Goal: Check status: Check status

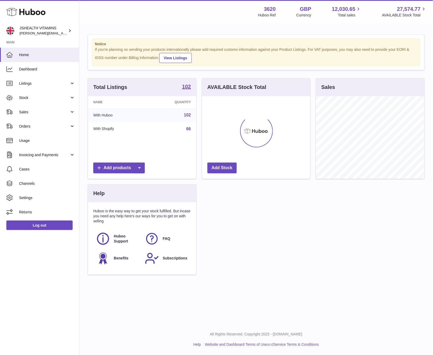
scroll to position [83, 108]
click at [40, 94] on link "Stock" at bounding box center [39, 97] width 79 height 14
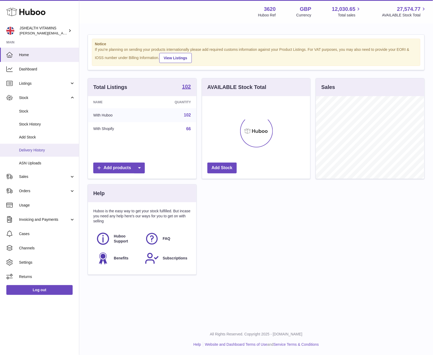
click at [41, 153] on link "Delivery History" at bounding box center [39, 150] width 79 height 13
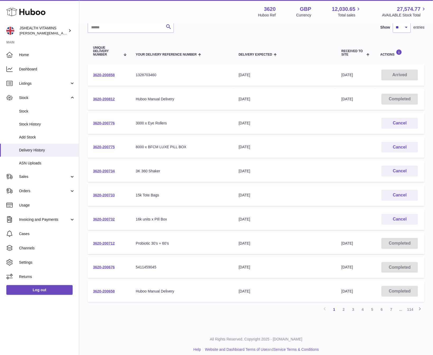
scroll to position [45, 0]
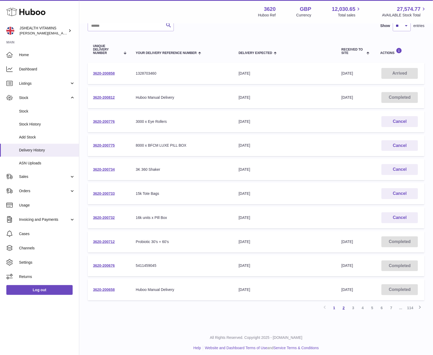
click at [345, 307] on link "2" at bounding box center [344, 308] width 10 height 10
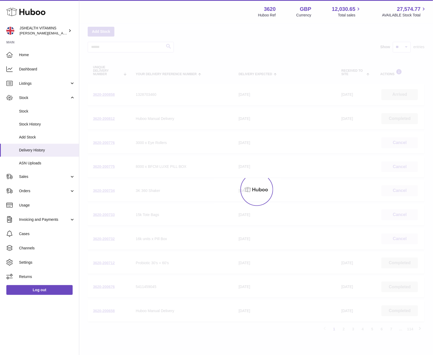
scroll to position [24, 0]
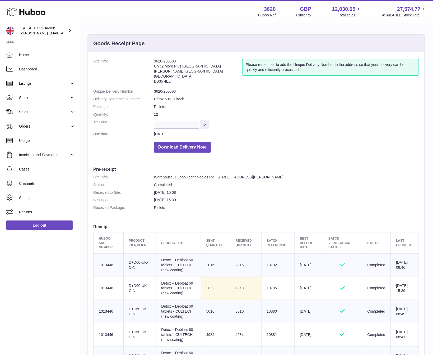
click at [169, 92] on dd "3620-200508" at bounding box center [286, 91] width 265 height 5
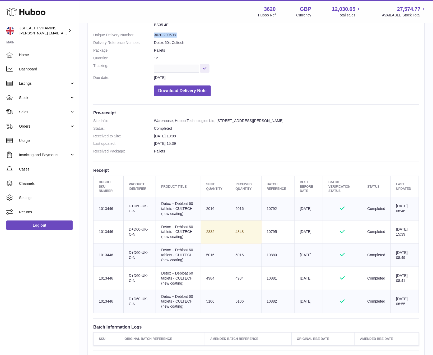
scroll to position [55, 0]
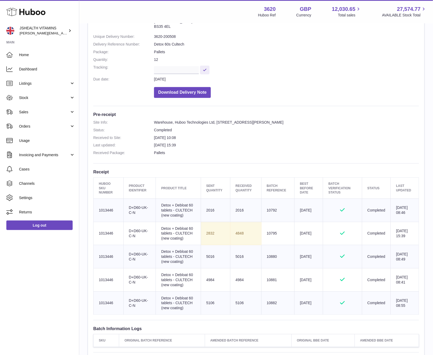
click at [251, 247] on td "5016" at bounding box center [245, 256] width 31 height 23
click at [211, 236] on td "Sent Quantity 2832" at bounding box center [215, 233] width 29 height 23
click at [237, 233] on td "4848" at bounding box center [245, 233] width 31 height 23
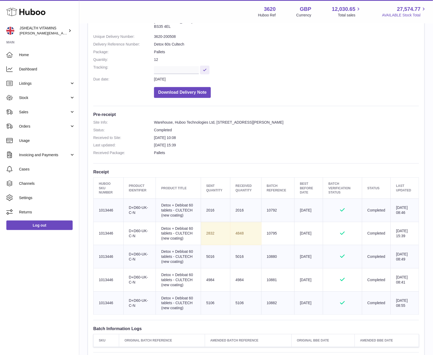
copy td "4848"
click at [204, 227] on td "Sent Quantity 2832" at bounding box center [215, 233] width 29 height 23
click at [208, 232] on td "Sent Quantity 2832" at bounding box center [215, 233] width 29 height 23
drag, startPoint x: 208, startPoint y: 232, endPoint x: 225, endPoint y: 218, distance: 22.6
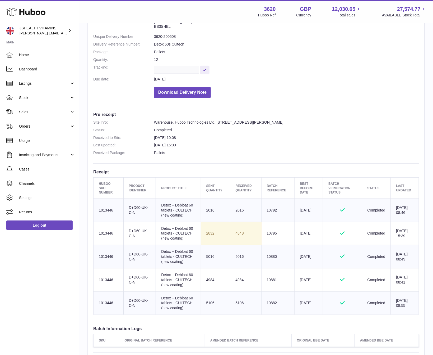
click at [208, 232] on td "Sent Quantity 2832" at bounding box center [215, 233] width 29 height 23
copy td "832"
click at [205, 231] on td "Sent Quantity 2832" at bounding box center [215, 233] width 29 height 23
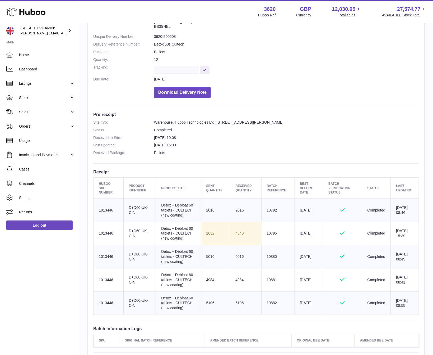
copy tr "2832"
click at [167, 36] on dd "3620-200508" at bounding box center [286, 36] width 265 height 5
drag, startPoint x: 167, startPoint y: 36, endPoint x: 168, endPoint y: 26, distance: 10.3
click at [167, 36] on dd "3620-200508" at bounding box center [286, 36] width 265 height 5
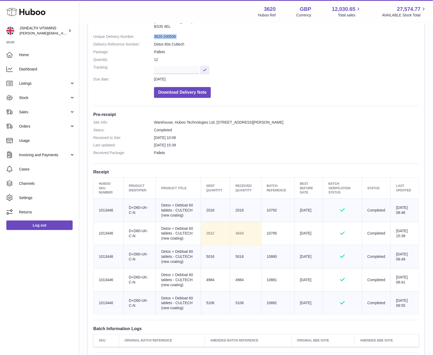
copy dl "3620-200508"
click at [169, 35] on dd "3620-200508" at bounding box center [286, 36] width 265 height 5
click at [236, 232] on td "4848" at bounding box center [245, 233] width 31 height 23
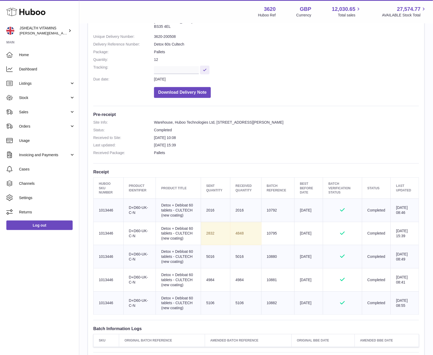
drag, startPoint x: 236, startPoint y: 232, endPoint x: 209, endPoint y: 227, distance: 26.9
click at [235, 230] on td "4848" at bounding box center [245, 233] width 31 height 23
click at [243, 234] on td "4848" at bounding box center [245, 233] width 31 height 23
click at [242, 234] on td "4848" at bounding box center [245, 233] width 31 height 23
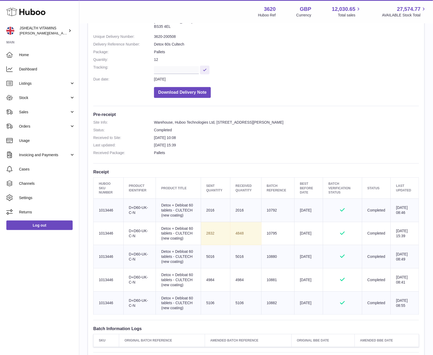
click at [242, 234] on td "4848" at bounding box center [245, 233] width 31 height 23
click at [239, 234] on td "4848" at bounding box center [245, 233] width 31 height 23
copy td "4848"
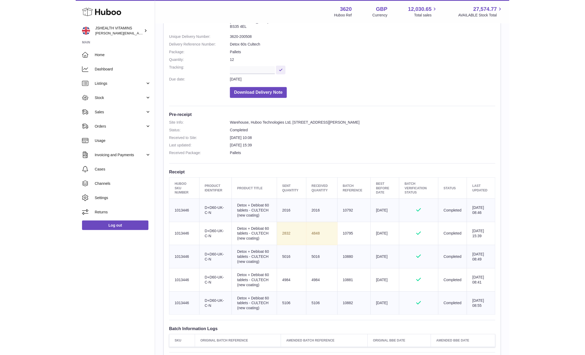
scroll to position [51, 0]
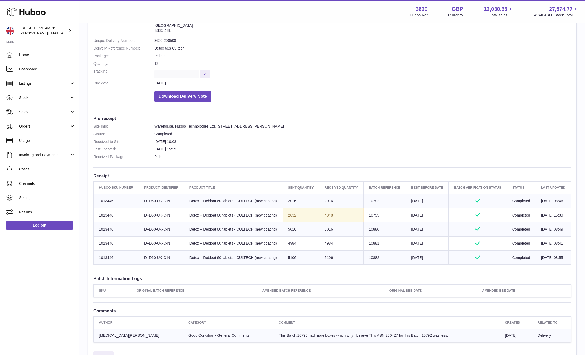
click at [284, 222] on td "Sent Quantity 2832" at bounding box center [300, 215] width 36 height 14
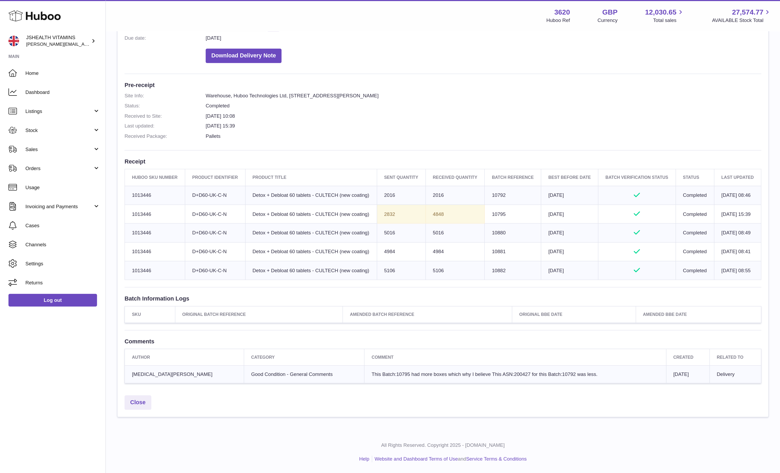
scroll to position [0, 0]
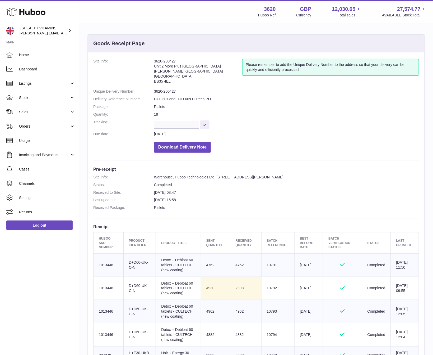
click at [166, 92] on dd "3620-200427" at bounding box center [286, 91] width 265 height 5
click at [167, 92] on dd "3620-200427" at bounding box center [286, 91] width 265 height 5
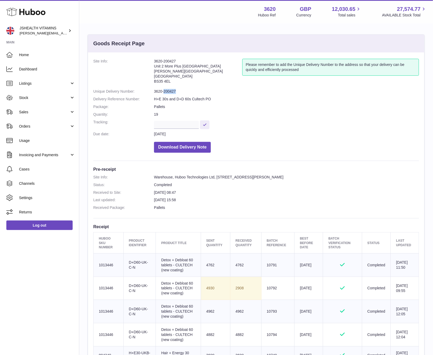
click at [167, 92] on dd "3620-200427" at bounding box center [286, 91] width 265 height 5
click at [158, 91] on dd "3620-200427" at bounding box center [286, 91] width 265 height 5
copy dl "3620-200427"
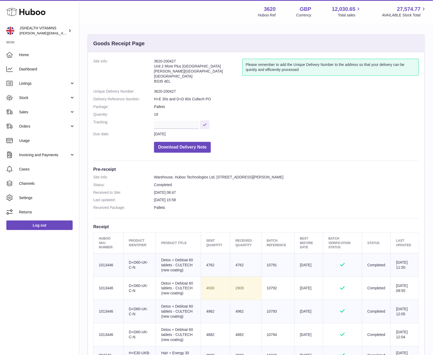
click at [206, 290] on td "Sent Quantity 4930" at bounding box center [215, 287] width 29 height 23
copy td "4930"
click at [237, 287] on td "2908" at bounding box center [245, 287] width 31 height 23
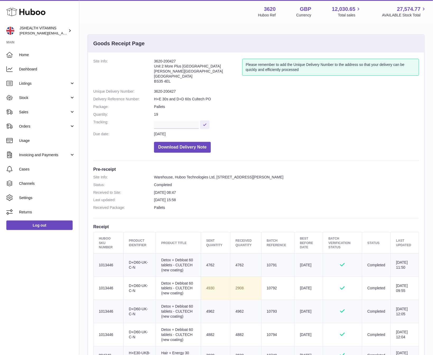
click at [236, 285] on td "2908" at bounding box center [245, 287] width 31 height 23
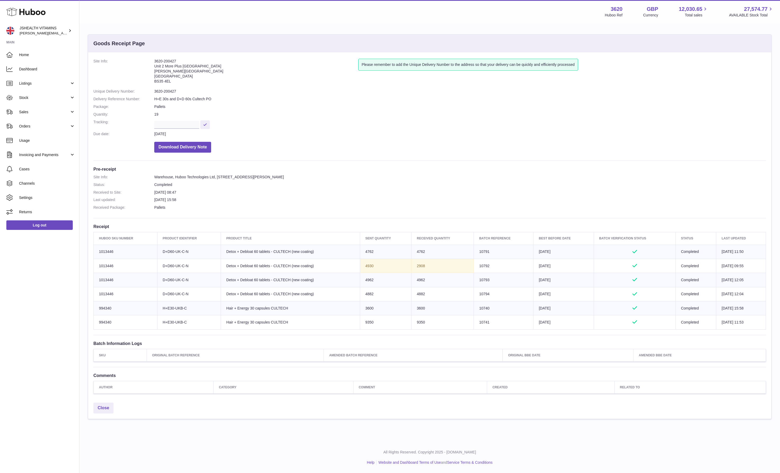
click at [433, 126] on dd at bounding box center [459, 124] width 611 height 9
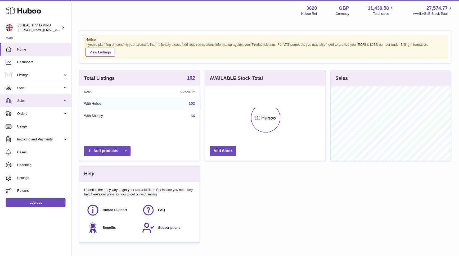
scroll to position [83, 117]
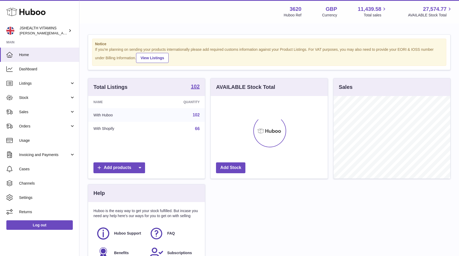
drag, startPoint x: 42, startPoint y: 96, endPoint x: 49, endPoint y: 129, distance: 34.1
click at [42, 96] on span "Stock" at bounding box center [44, 97] width 51 height 5
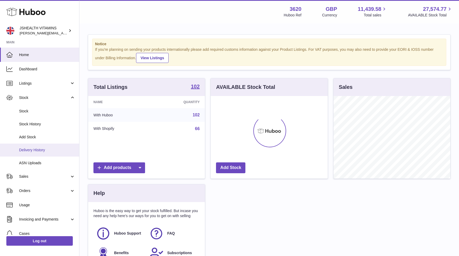
click at [65, 151] on span "Delivery History" at bounding box center [47, 150] width 56 height 5
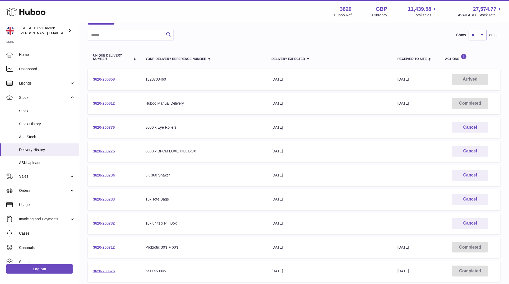
scroll to position [42, 0]
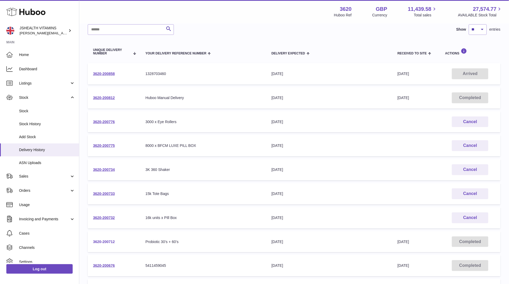
click at [112, 242] on link "3620-200712" at bounding box center [104, 242] width 22 height 4
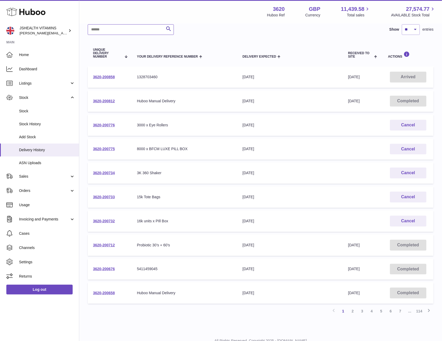
click at [144, 31] on input "text" at bounding box center [131, 29] width 86 height 11
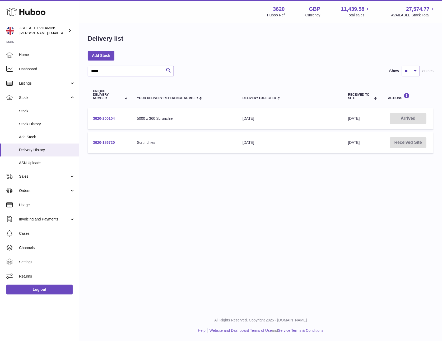
type input "*****"
click at [95, 118] on link "3620-200104" at bounding box center [104, 118] width 22 height 4
click at [128, 75] on input "*****" at bounding box center [131, 71] width 86 height 11
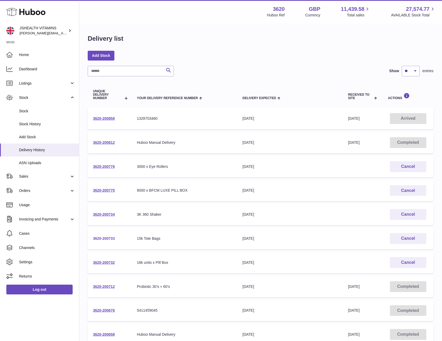
click at [114, 237] on link "3620-200733" at bounding box center [104, 238] width 22 height 4
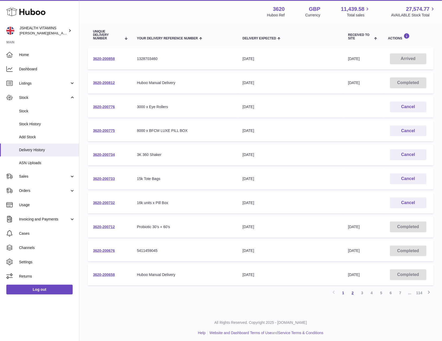
click at [350, 256] on link "2" at bounding box center [353, 293] width 10 height 10
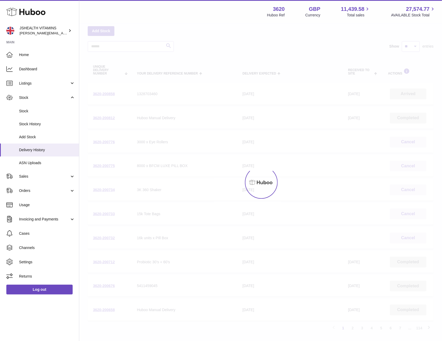
scroll to position [24, 0]
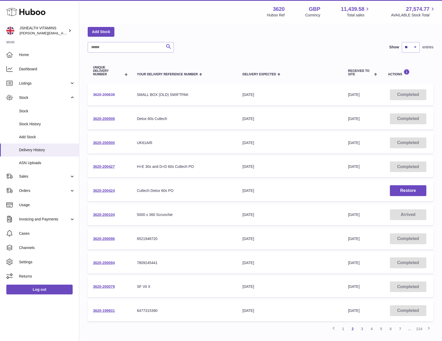
click at [101, 94] on link "3620-200638" at bounding box center [104, 95] width 22 height 4
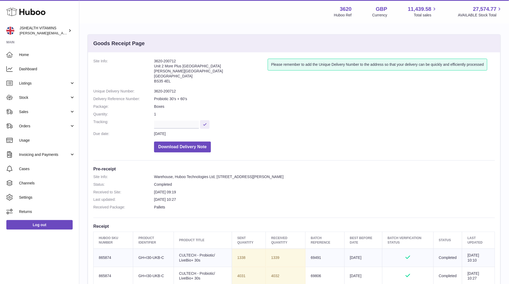
click at [163, 91] on dd "3620-200712" at bounding box center [324, 91] width 341 height 5
copy dl "3620-200712"
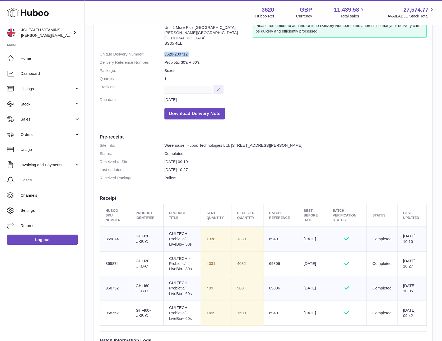
scroll to position [40, 0]
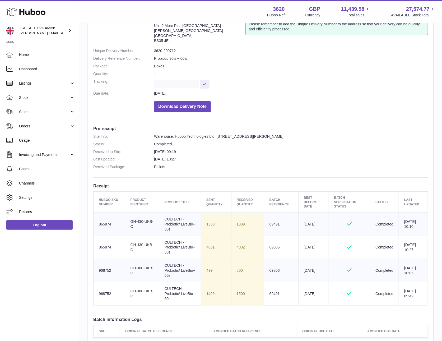
drag, startPoint x: 268, startPoint y: 40, endPoint x: 181, endPoint y: 12, distance: 90.7
click at [266, 40] on div "Please remember to add the Unique Delivery Number to the address so that your d…" at bounding box center [337, 32] width 183 height 28
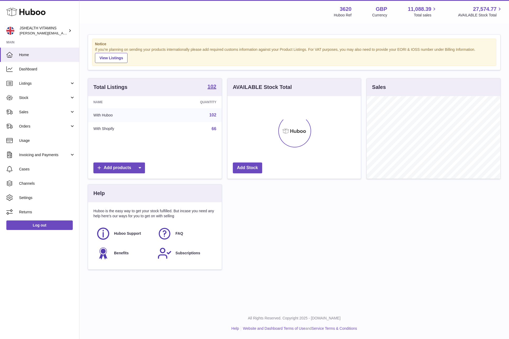
scroll to position [83, 133]
click at [32, 99] on span "Stock" at bounding box center [44, 97] width 51 height 5
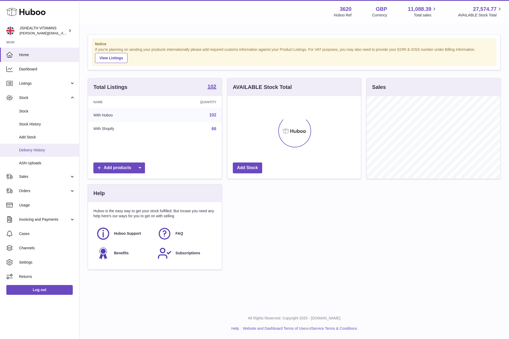
click at [46, 148] on span "Delivery History" at bounding box center [47, 150] width 56 height 5
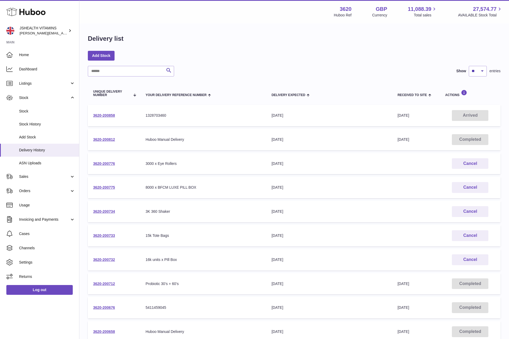
scroll to position [59, 0]
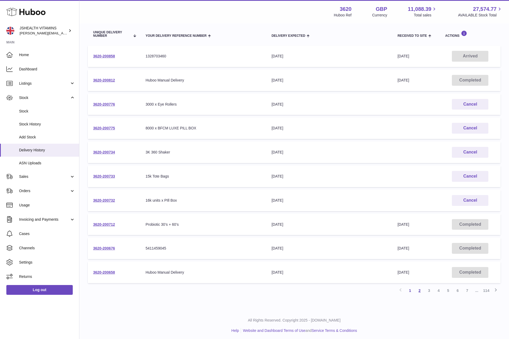
click at [417, 290] on link "2" at bounding box center [420, 291] width 10 height 10
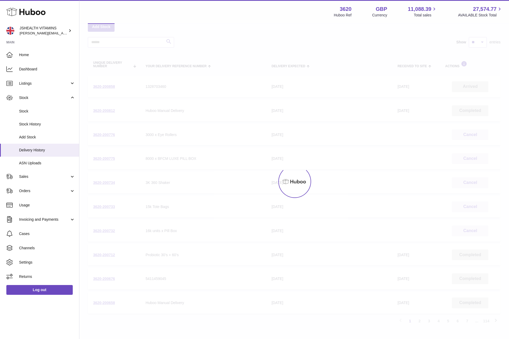
scroll to position [24, 0]
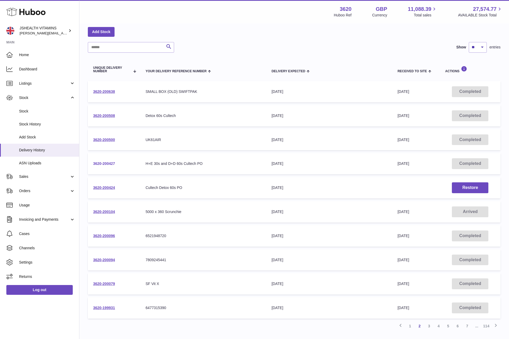
click at [106, 162] on link "3620-200427" at bounding box center [104, 163] width 22 height 4
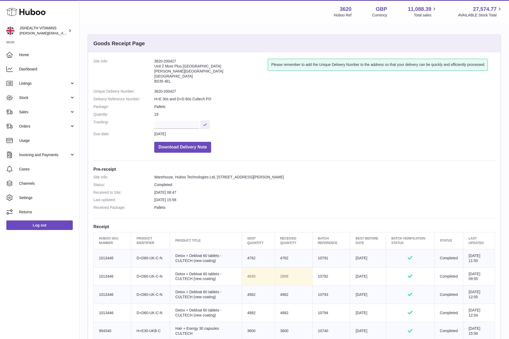
click at [167, 94] on dd "3620-200427" at bounding box center [324, 91] width 341 height 5
click at [168, 93] on dd "3620-200427" at bounding box center [324, 91] width 341 height 5
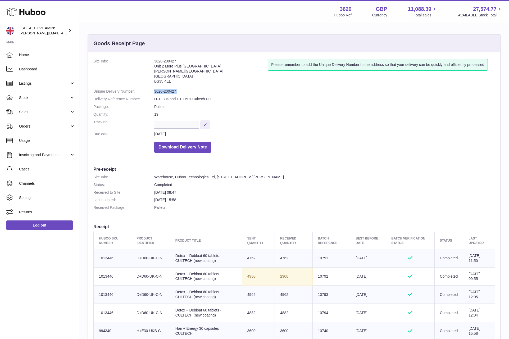
click at [168, 93] on dd "3620-200427" at bounding box center [324, 91] width 341 height 5
click at [246, 277] on td "Sent Quantity 4930" at bounding box center [258, 276] width 33 height 18
copy td "4930"
click at [277, 275] on td "2908" at bounding box center [294, 276] width 38 height 18
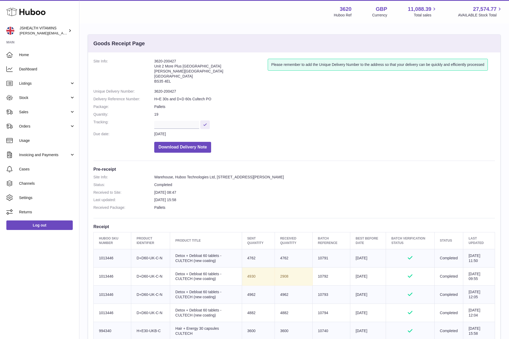
click at [277, 275] on td "2908" at bounding box center [294, 276] width 38 height 18
copy td "2908"
click at [251, 276] on td "Sent Quantity 4930" at bounding box center [258, 276] width 33 height 18
click at [248, 277] on td "Sent Quantity 4930" at bounding box center [258, 276] width 33 height 18
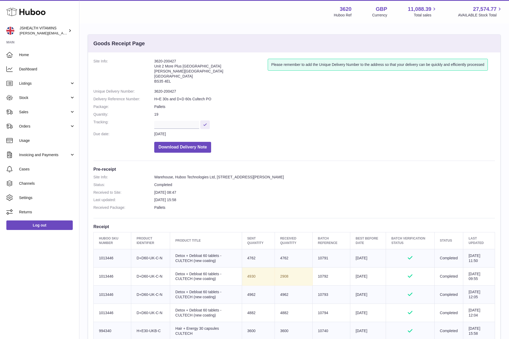
click at [248, 277] on td "Sent Quantity 4930" at bounding box center [258, 276] width 33 height 18
copy td "4930"
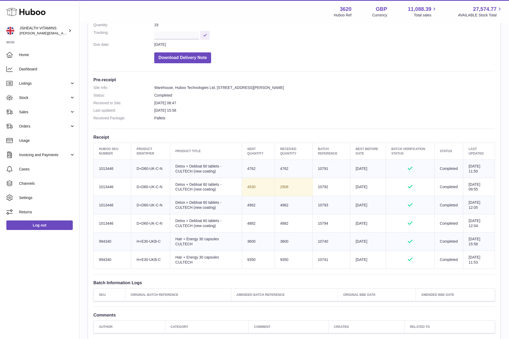
scroll to position [90, 0]
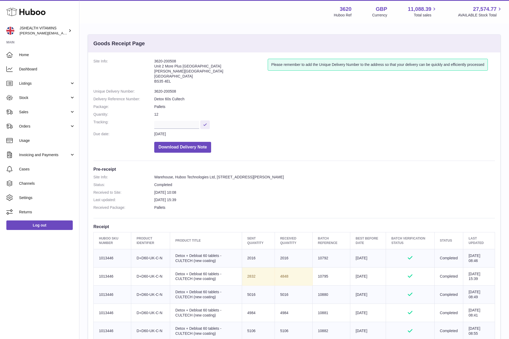
click at [167, 94] on dd "3620-200508" at bounding box center [324, 91] width 341 height 5
copy dl "3620-200508"
click at [267, 277] on td "Sent Quantity 2832" at bounding box center [258, 276] width 33 height 18
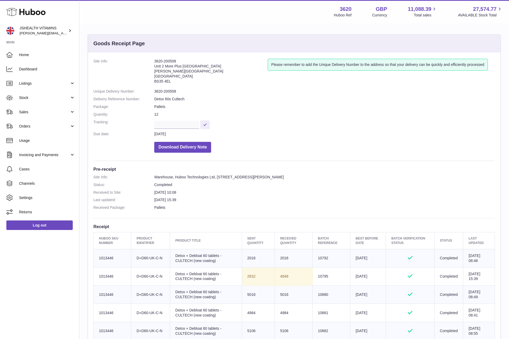
drag, startPoint x: 267, startPoint y: 277, endPoint x: 269, endPoint y: 277, distance: 2.9
click at [266, 277] on td "Sent Quantity 2832" at bounding box center [258, 276] width 33 height 18
click at [277, 277] on td "4848" at bounding box center [294, 276] width 38 height 18
copy td "4848"
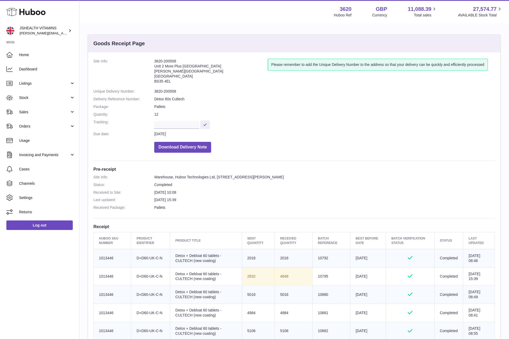
click at [248, 279] on td "Sent Quantity 2832" at bounding box center [258, 276] width 33 height 18
click at [247, 279] on td "Sent Quantity 2832" at bounding box center [258, 276] width 33 height 18
copy td "2832"
